Goal: Task Accomplishment & Management: Complete application form

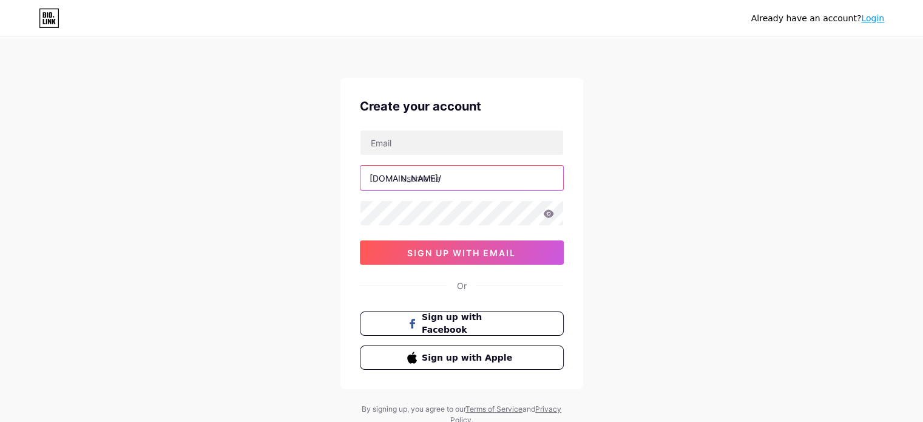
click at [428, 179] on input "text" at bounding box center [462, 178] width 203 height 24
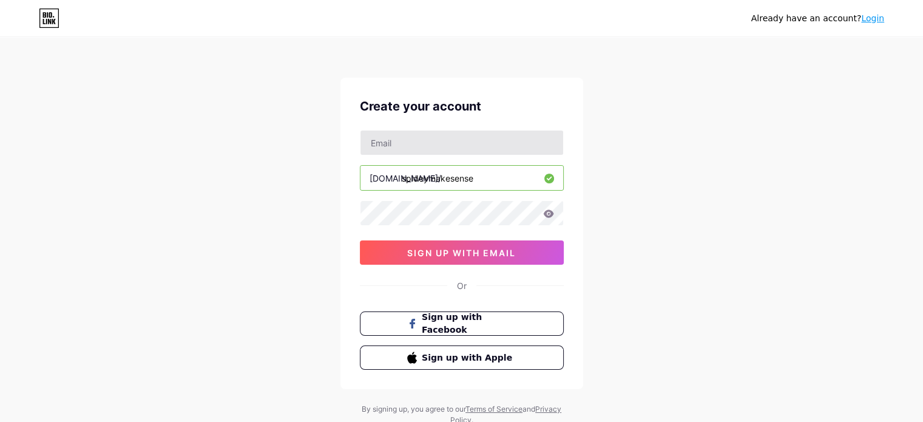
type input "spideymakesense"
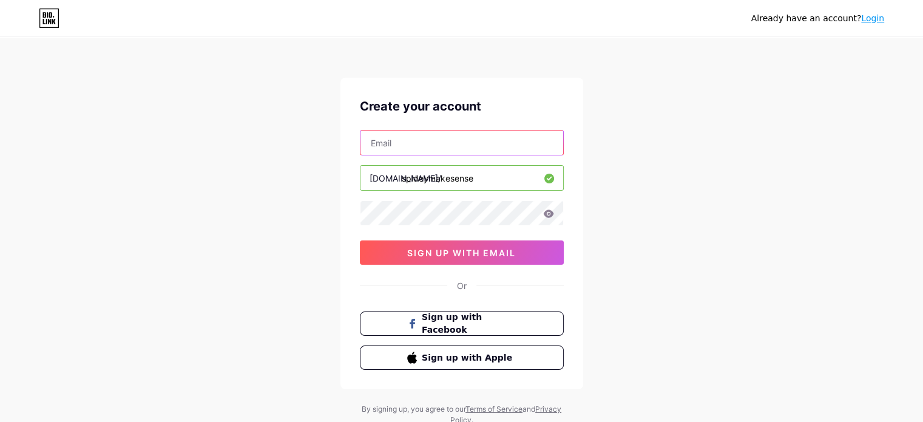
click at [409, 146] on input "text" at bounding box center [462, 143] width 203 height 24
type input "[EMAIL_ADDRESS][DOMAIN_NAME]"
click at [547, 210] on icon at bounding box center [548, 213] width 10 height 8
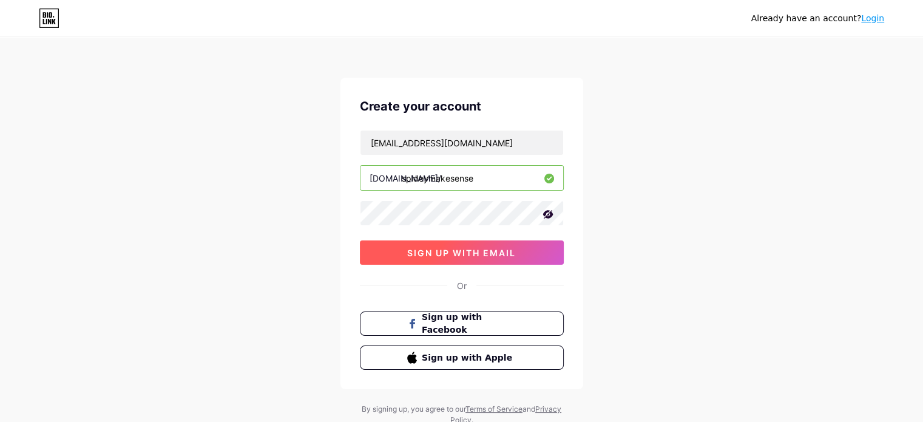
click at [463, 252] on span "sign up with email" at bounding box center [461, 253] width 109 height 10
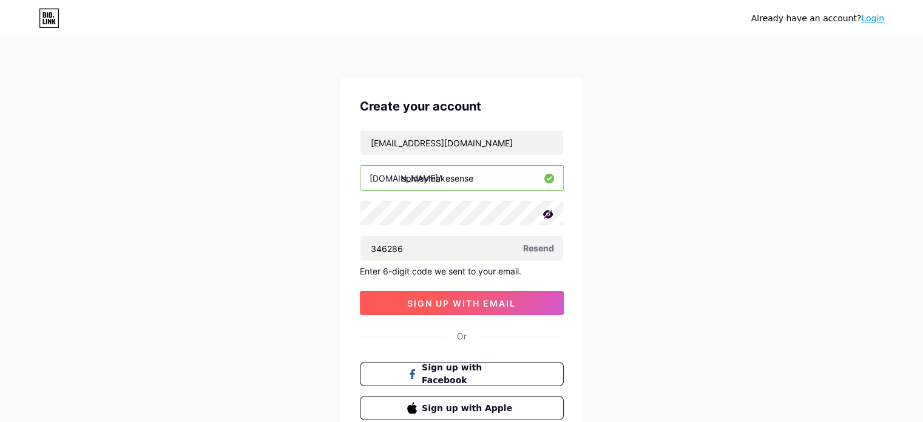
type input "346286"
click at [476, 298] on span "sign up with email" at bounding box center [461, 303] width 109 height 10
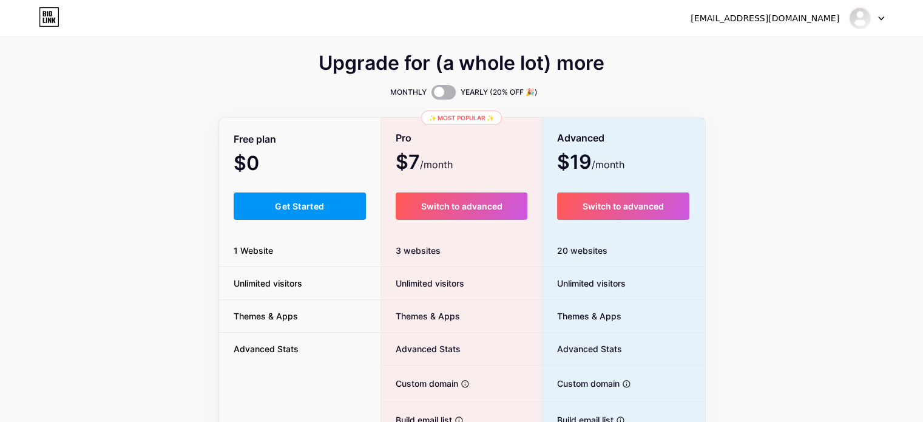
click at [435, 93] on span at bounding box center [444, 92] width 24 height 15
click at [432, 95] on input "checkbox" at bounding box center [432, 95] width 0 height 0
click at [442, 94] on span at bounding box center [444, 92] width 24 height 15
click at [432, 95] on input "checkbox" at bounding box center [432, 95] width 0 height 0
click at [442, 94] on span at bounding box center [444, 92] width 24 height 15
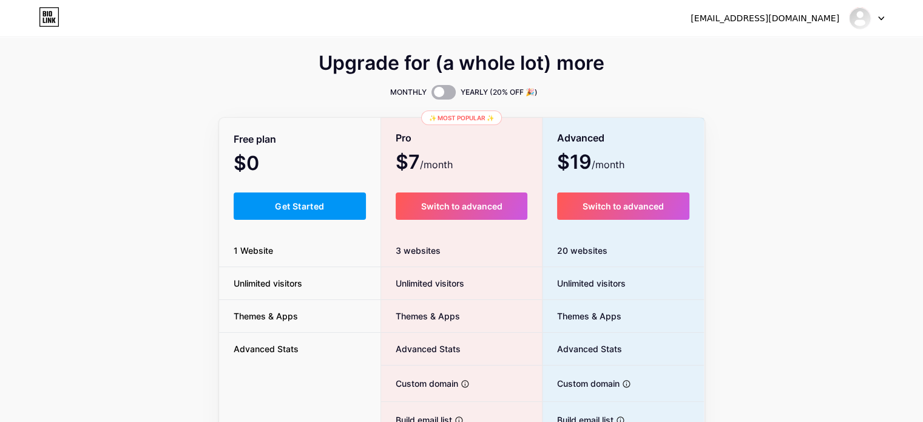
click at [432, 95] on input "checkbox" at bounding box center [432, 95] width 0 height 0
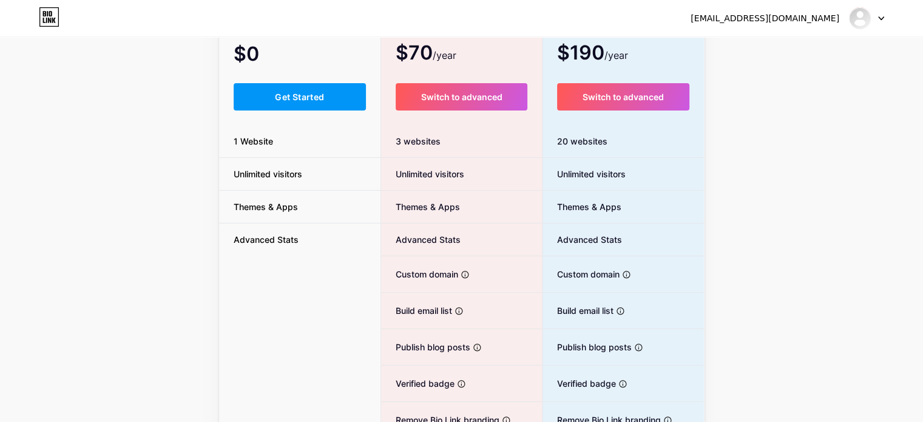
scroll to position [117, 0]
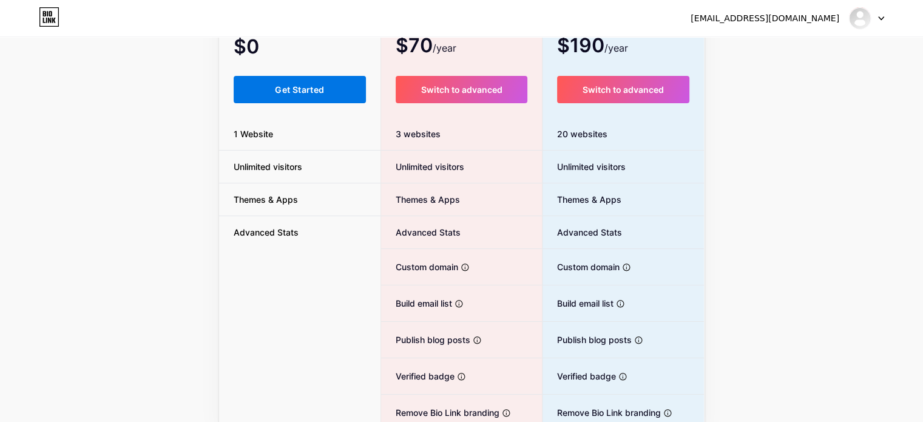
click at [279, 95] on button "Get Started" at bounding box center [300, 89] width 133 height 27
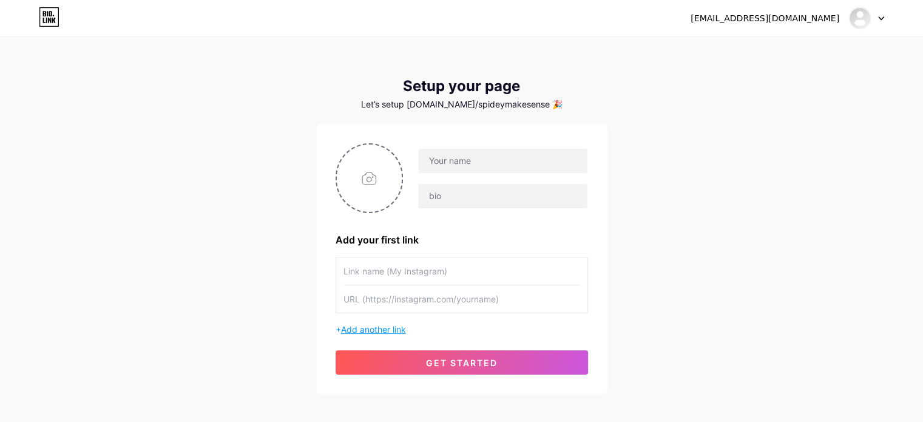
click at [371, 330] on span "Add another link" at bounding box center [373, 329] width 65 height 10
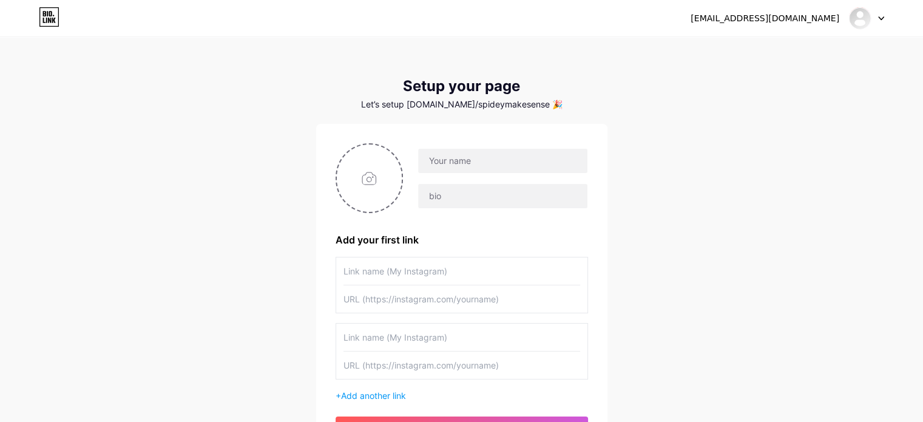
scroll to position [124, 0]
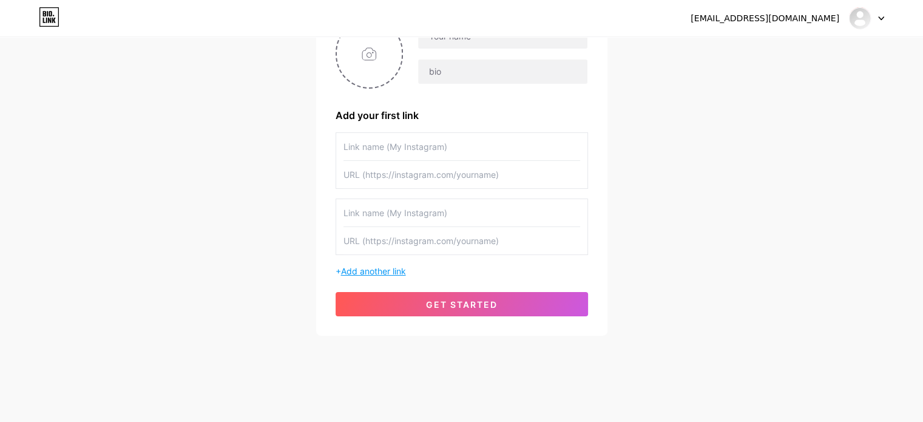
click at [381, 274] on div "+ Add another link" at bounding box center [462, 271] width 253 height 13
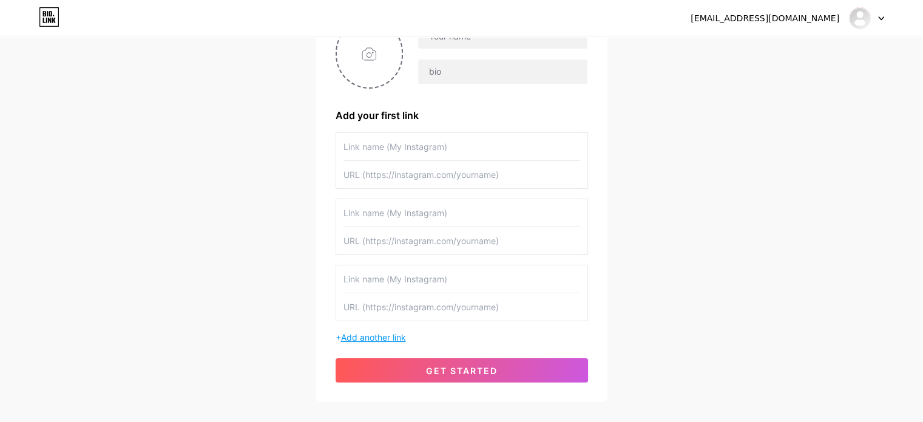
click at [381, 274] on input "text" at bounding box center [462, 278] width 237 height 27
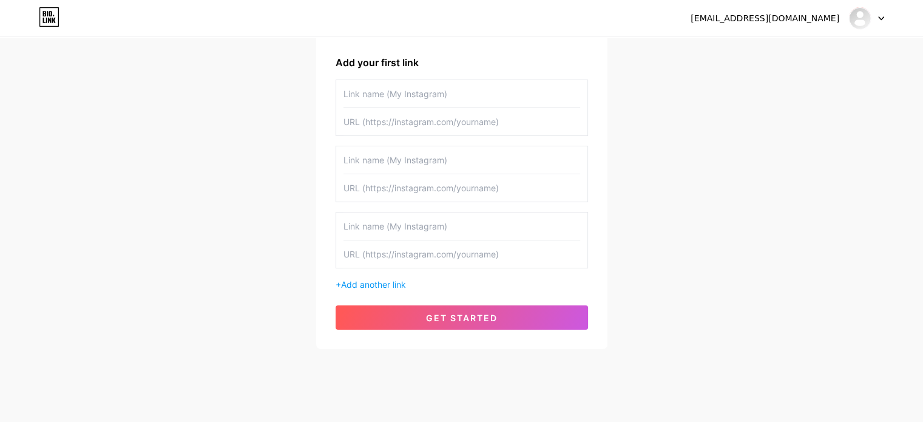
scroll to position [191, 0]
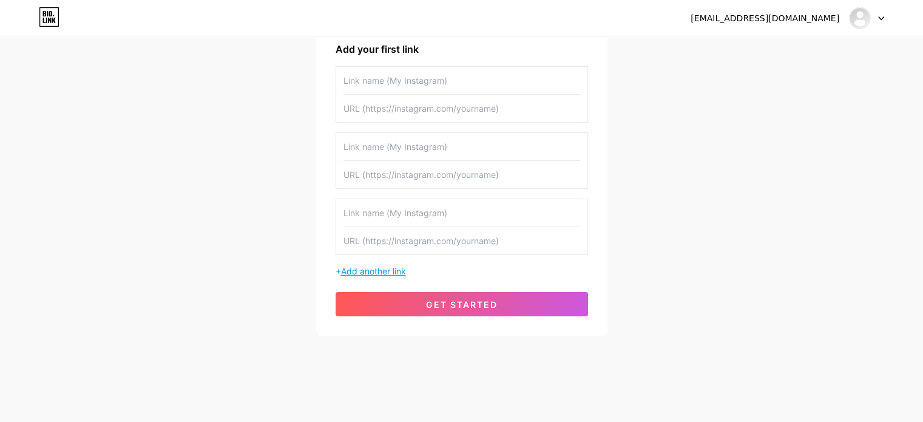
click at [375, 270] on span "Add another link" at bounding box center [373, 271] width 65 height 10
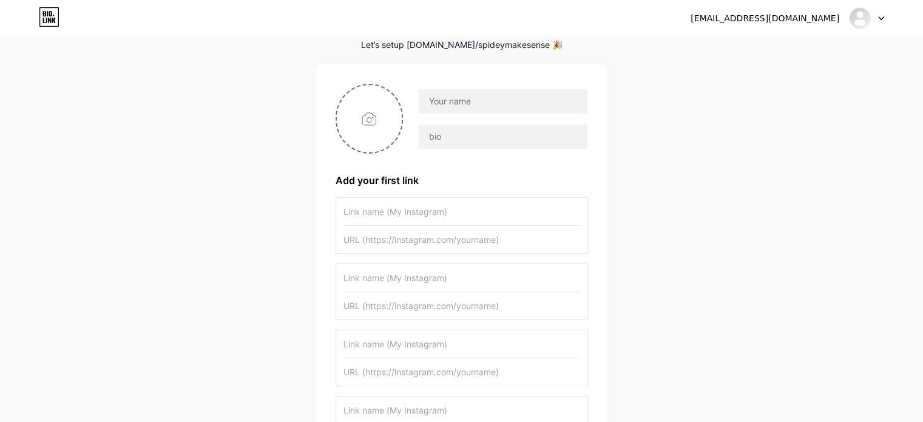
scroll to position [0, 0]
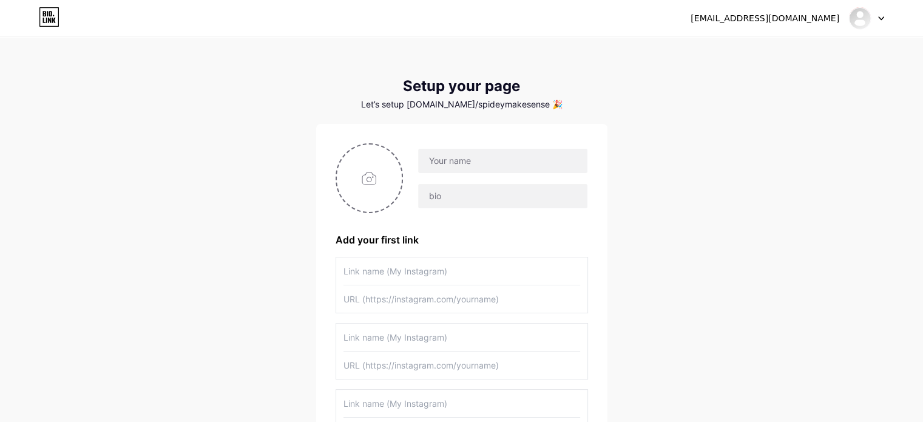
click at [374, 338] on input "text" at bounding box center [462, 337] width 237 height 27
click at [461, 171] on input "text" at bounding box center [502, 161] width 169 height 24
click at [449, 185] on input "text" at bounding box center [502, 196] width 169 height 24
paste input "Hey Spidey-Gang! 🕷️ Unmasking the coolest tech & gadgets 🛠️✨ Follow for epic re…"
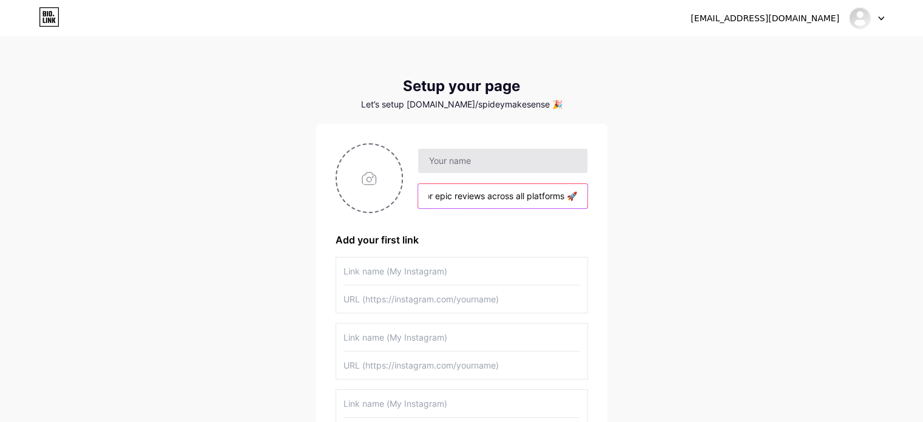
type input "Hey Spidey-Gang! 🕷️ Unmasking the coolest tech & gadgets 🛠️✨ Follow for epic re…"
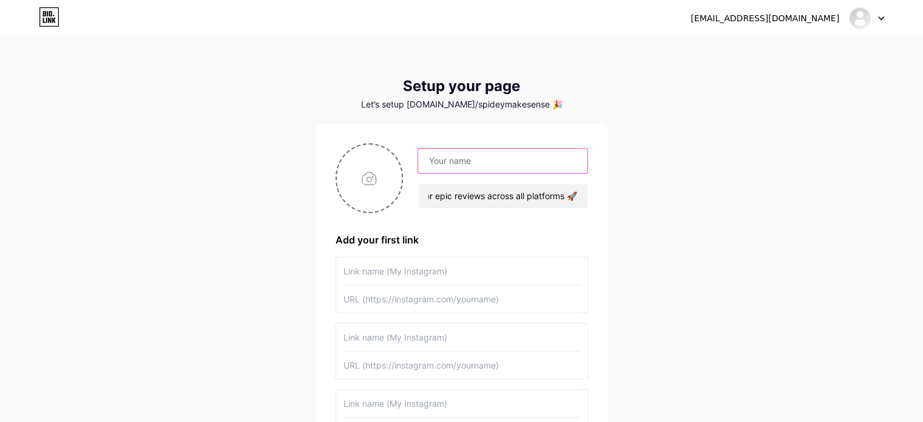
scroll to position [0, 0]
click at [466, 163] on input "text" at bounding box center [502, 161] width 169 height 24
type input "SPIDEY"
drag, startPoint x: 426, startPoint y: 269, endPoint x: 386, endPoint y: 263, distance: 40.5
click at [386, 263] on input "text" at bounding box center [462, 270] width 237 height 27
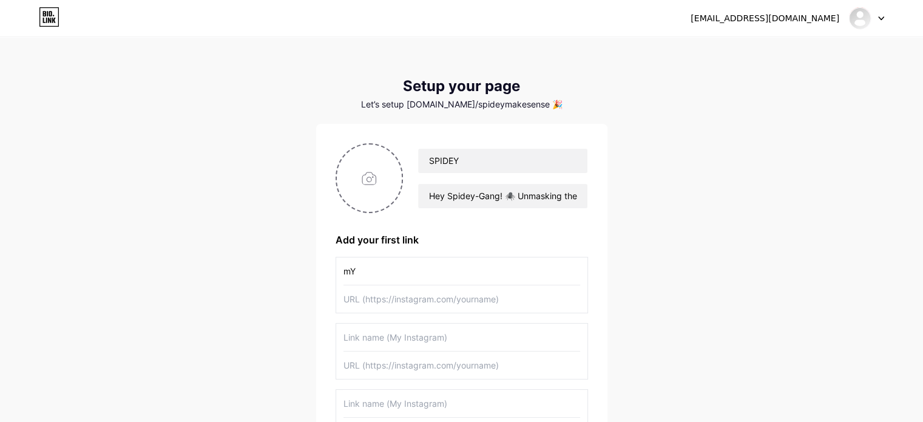
type input "m"
type input "Instagram"
click at [387, 294] on input "text" at bounding box center [462, 298] width 237 height 27
paste input "[URL][DOMAIN_NAME]"
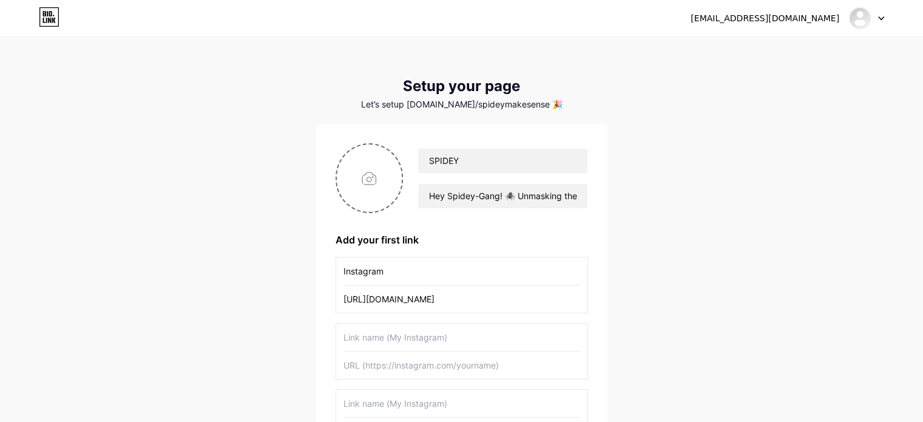
type input "[URL][DOMAIN_NAME]"
click at [413, 337] on input "text" at bounding box center [462, 337] width 237 height 27
type input "Youtube"
click at [369, 369] on input "text" at bounding box center [462, 365] width 237 height 27
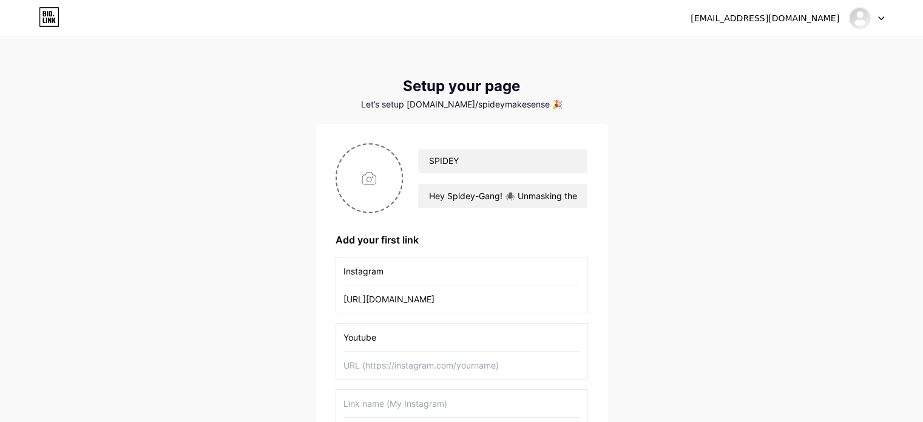
paste input "[URL][DOMAIN_NAME]"
type input "[URL][DOMAIN_NAME]"
click at [422, 347] on input "Youtube" at bounding box center [462, 337] width 237 height 27
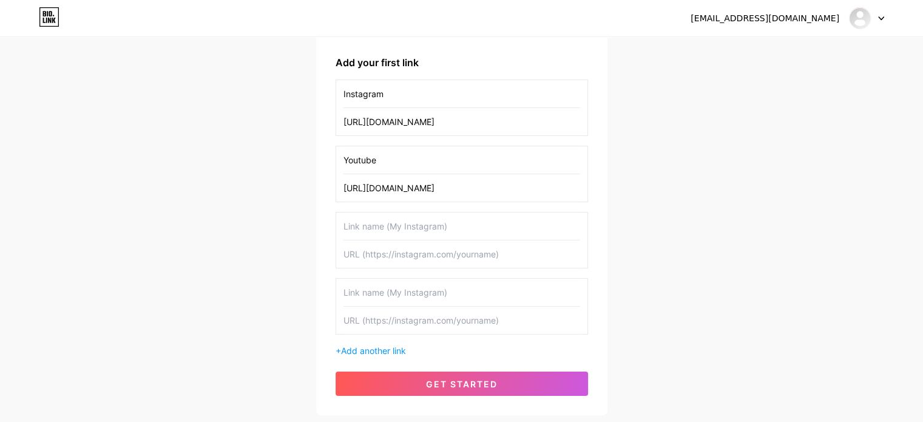
scroll to position [179, 0]
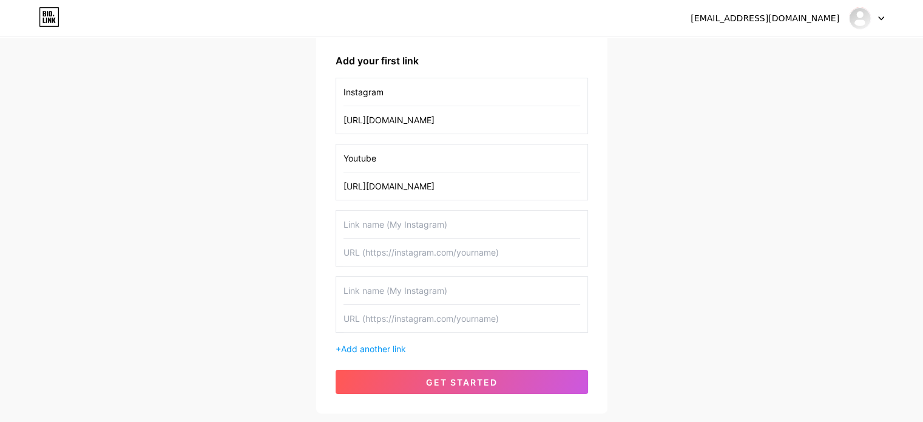
click at [396, 217] on input "text" at bounding box center [462, 224] width 237 height 27
type input "Facebook page"
click at [421, 257] on input "text" at bounding box center [462, 252] width 237 height 27
paste input "[URL][DOMAIN_NAME]"
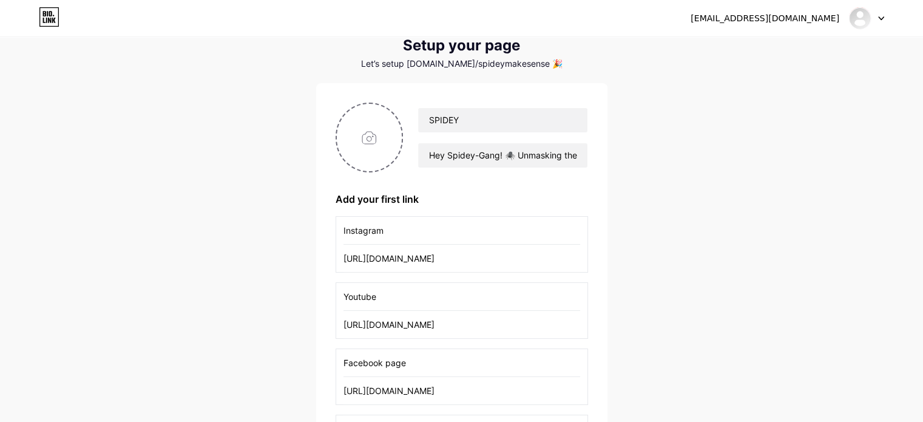
scroll to position [256, 0]
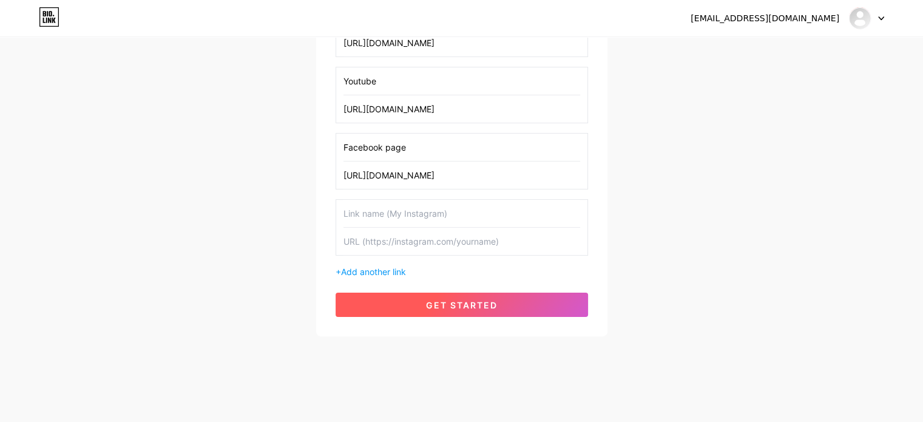
type input "[URL][DOMAIN_NAME]"
click at [458, 300] on span "get started" at bounding box center [462, 305] width 72 height 10
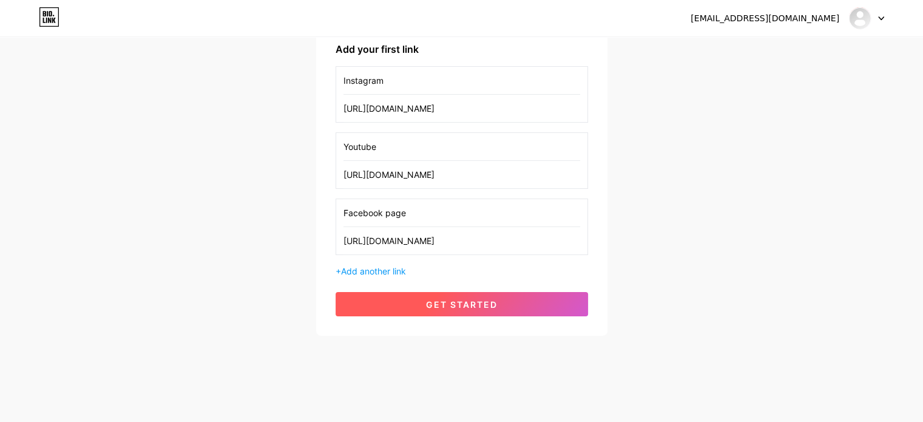
click at [458, 299] on span "get started" at bounding box center [462, 304] width 72 height 10
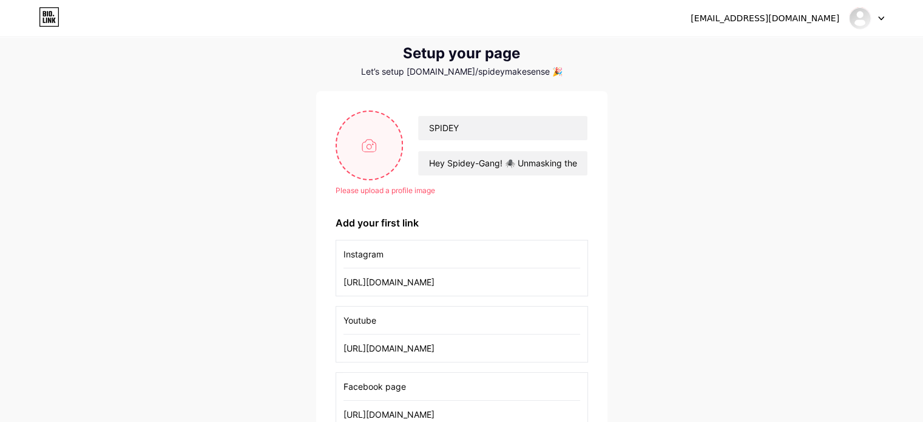
scroll to position [29, 0]
